Goal: Find specific page/section: Find specific page/section

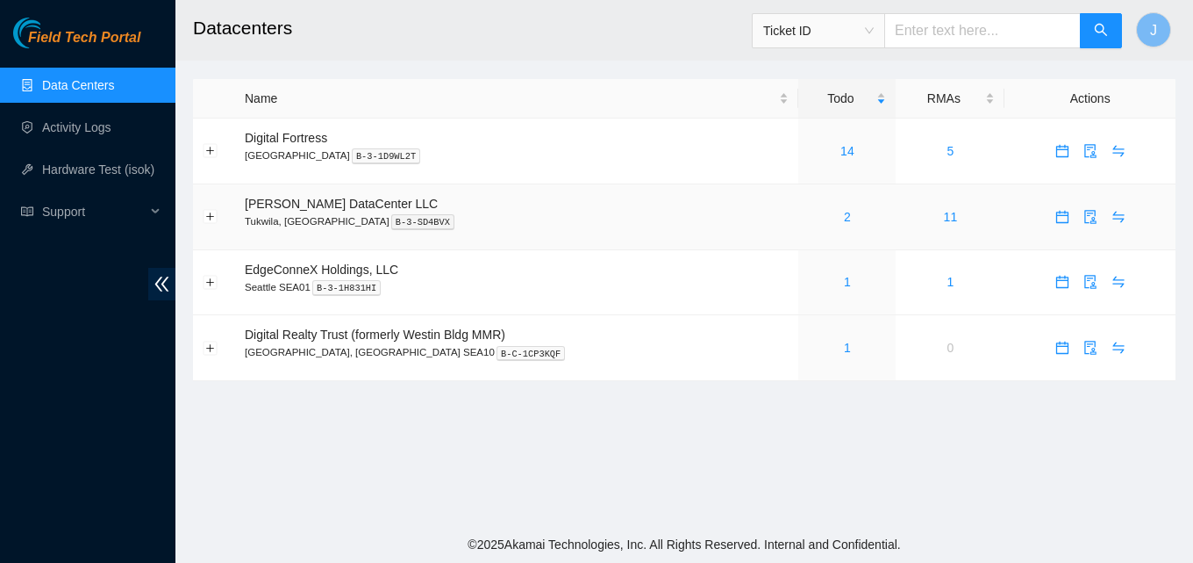
click at [808, 210] on div "2" at bounding box center [847, 216] width 78 height 19
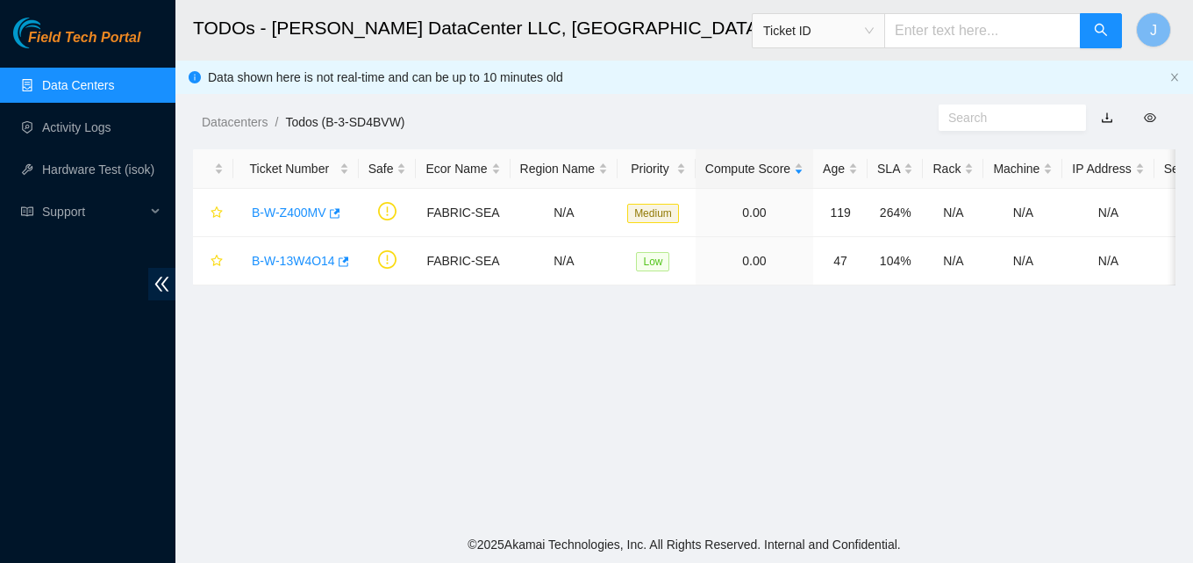
click at [61, 78] on link "Data Centers" at bounding box center [78, 85] width 72 height 14
